Goal: Complete application form

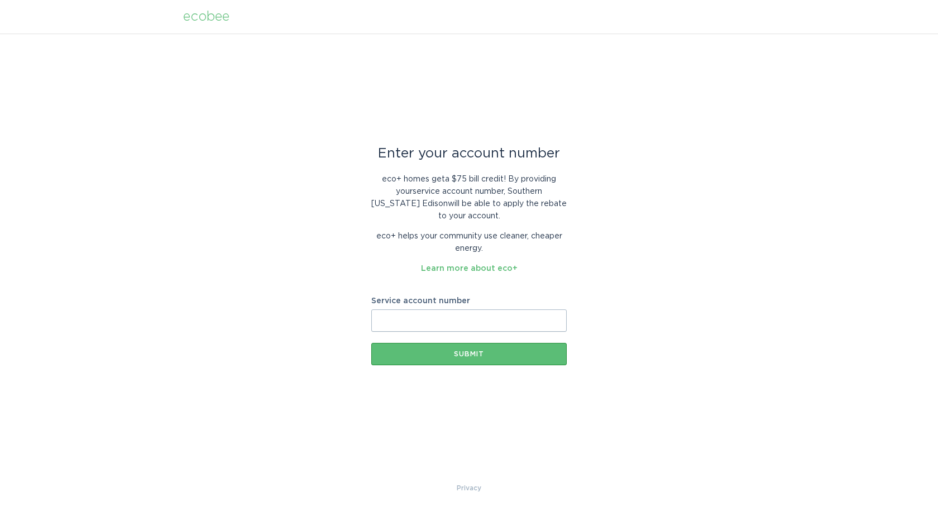
click at [417, 319] on input "Service account number" at bounding box center [468, 320] width 195 height 22
click at [400, 314] on input "Service account number" at bounding box center [468, 320] width 195 height 22
type input "700083866244"
click at [475, 354] on div "Submit" at bounding box center [469, 353] width 184 height 7
